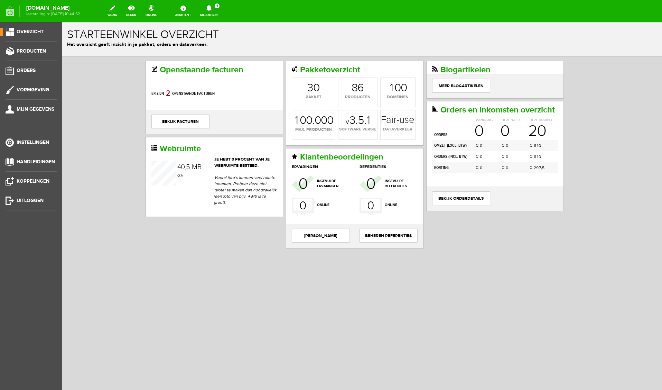
click at [212, 9] on icon at bounding box center [209, 8] width 6 height 6
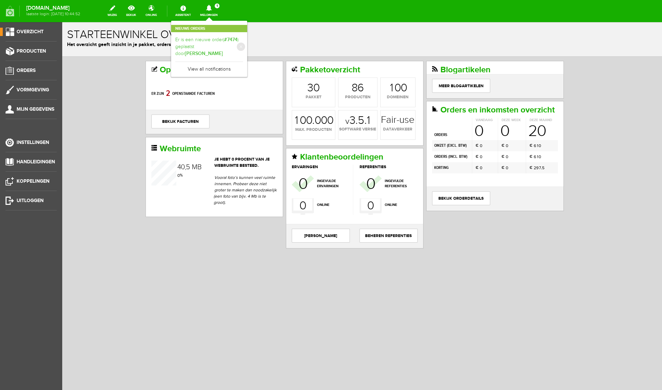
click at [243, 37] on link "Er is een nieuwe order( #7474 ) geplaatst door [PERSON_NAME]" at bounding box center [209, 46] width 68 height 21
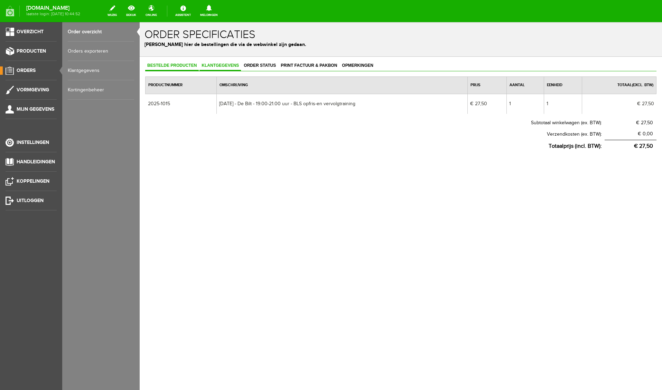
click at [224, 68] on link "Klantgegevens" at bounding box center [219, 66] width 41 height 10
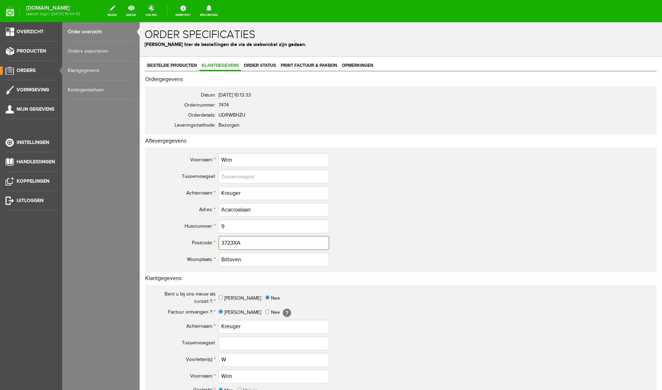
click at [233, 243] on input "3723XA" at bounding box center [273, 243] width 111 height 14
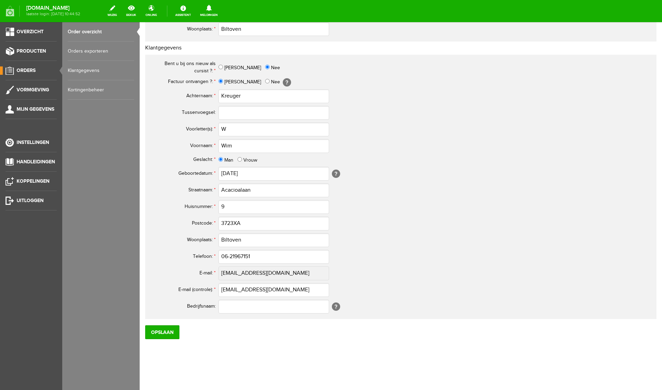
type input "3723 XA"
click at [233, 224] on input "3723XA" at bounding box center [273, 223] width 111 height 14
type input "3723 XA"
click at [242, 131] on input "W" at bounding box center [273, 130] width 111 height 14
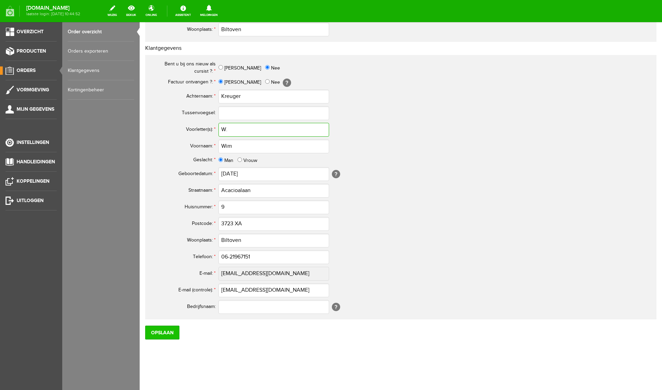
type input "W."
click at [161, 333] on input "Opslaan" at bounding box center [162, 332] width 34 height 14
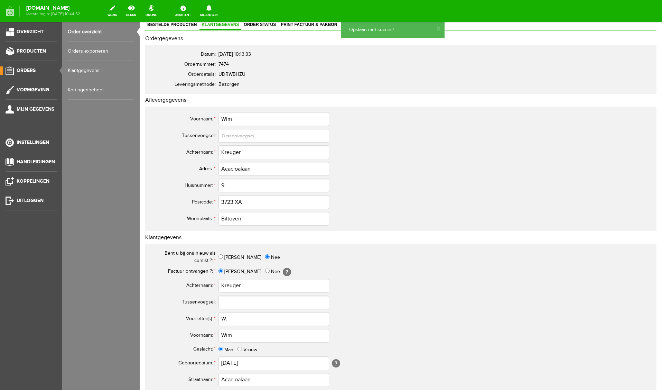
scroll to position [0, 0]
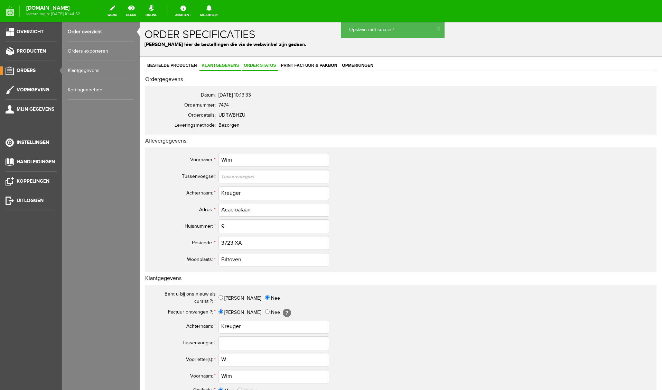
click at [268, 66] on span "Order status" at bounding box center [260, 65] width 36 height 5
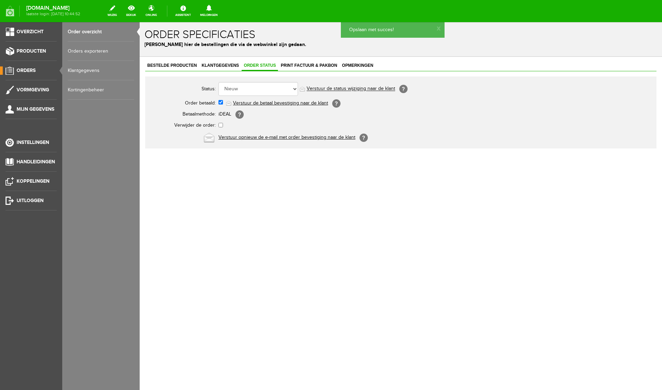
click at [268, 102] on link "Verstuur de betaal bevestiging naar de klant" at bounding box center [280, 103] width 95 height 6
click at [307, 65] on span "Print factuur & pakbon" at bounding box center [309, 65] width 60 height 5
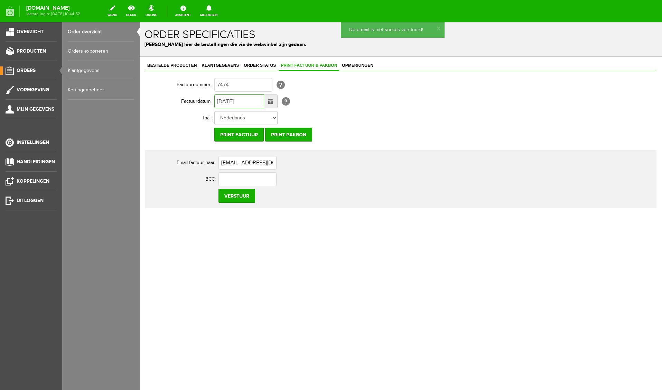
drag, startPoint x: 221, startPoint y: 101, endPoint x: 213, endPoint y: 101, distance: 8.0
click at [213, 101] on tr "Factuurdatum: [DATE] [?]" at bounding box center [311, 101] width 332 height 17
type input "[DATE]"
click at [240, 197] on input "Verstuur" at bounding box center [236, 196] width 37 height 14
click at [29, 32] on span "Overzicht" at bounding box center [30, 32] width 27 height 6
